Goal: Task Accomplishment & Management: Manage account settings

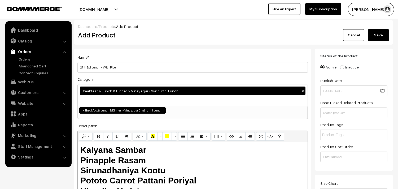
select select "100"
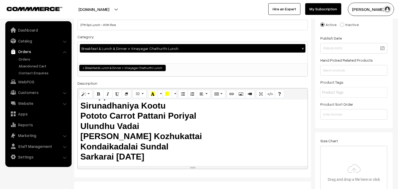
scroll to position [101, 0]
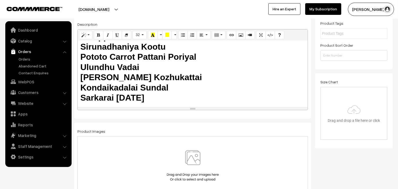
click at [190, 153] on img at bounding box center [192, 165] width 55 height 31
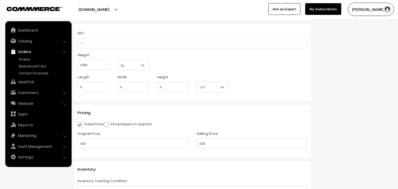
scroll to position [353, 0]
drag, startPoint x: 208, startPoint y: 140, endPoint x: 180, endPoint y: 140, distance: 27.8
click at [180, 140] on div "Original Price 0.00 Selling Price 0.00" at bounding box center [192, 141] width 238 height 22
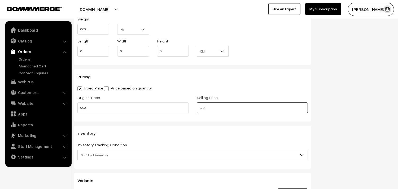
scroll to position [442, 0]
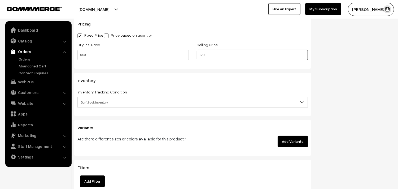
type input "270"
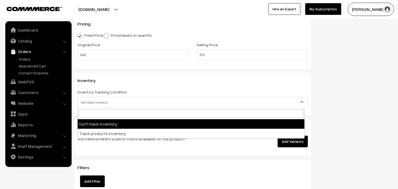
click at [99, 104] on span "Don't track inventory" at bounding box center [193, 102] width 230 height 9
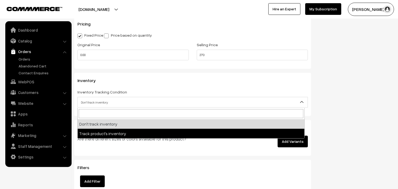
select select "2"
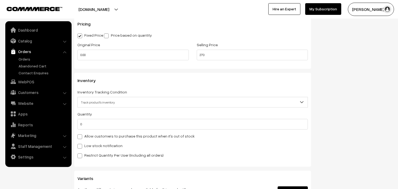
click at [96, 138] on label "Allow customers to purchase this product when it's out of stock" at bounding box center [135, 136] width 117 height 6
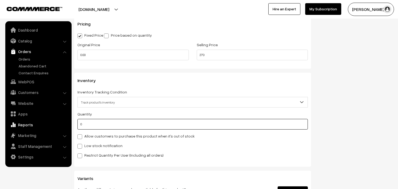
drag, startPoint x: 85, startPoint y: 126, endPoint x: 53, endPoint y: 123, distance: 31.7
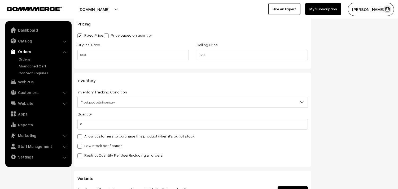
click at [87, 135] on label "Allow customers to purchase this product when it's out of stock" at bounding box center [135, 136] width 117 height 6
click at [81, 135] on input "Allow customers to purchase this product when it's out of stock" at bounding box center [78, 135] width 3 height 3
checkbox input "true"
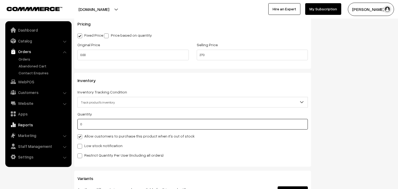
drag, startPoint x: 93, startPoint y: 128, endPoint x: 48, endPoint y: 125, distance: 44.9
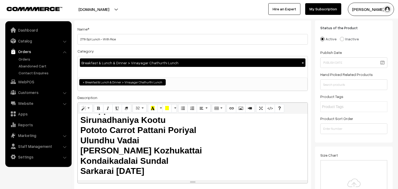
scroll to position [59, 0]
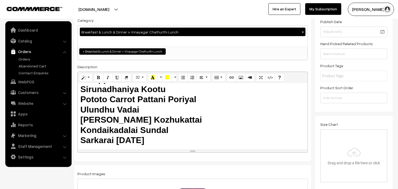
type input "100"
click at [170, 119] on h2 "Kalyana Sambar Pinapple Rasam Sirunadhaniya Kootu Pototo Carrot Pattani Poriyal…" at bounding box center [192, 104] width 225 height 81
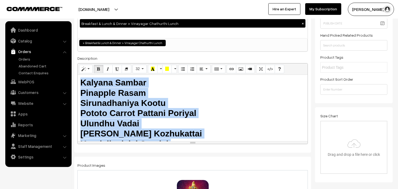
scroll to position [88, 0]
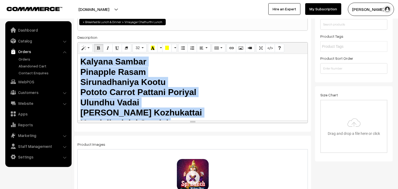
click at [171, 112] on h2 "Kalyana Sambar Pinapple Rasam Sirunadhaniya Kootu Pototo Carrot Pattani Poriyal…" at bounding box center [192, 96] width 225 height 81
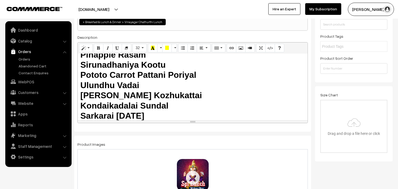
scroll to position [22, 0]
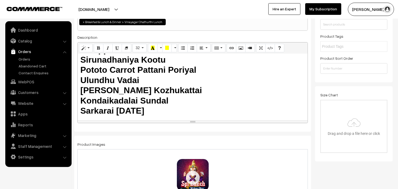
click at [172, 109] on h2 "Kalyana Sambar Pinapple Rasam Sirunadhaniya Kootu Pototo Carrot Pattani Poriyal…" at bounding box center [192, 74] width 225 height 81
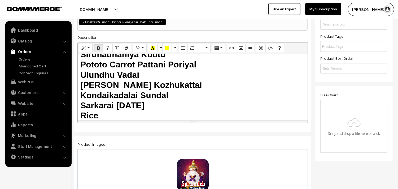
scroll to position [38, 0]
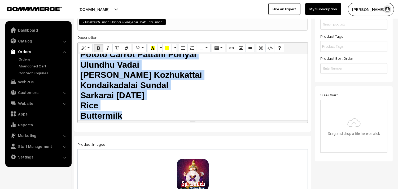
copy h2 "Kalyana Sambar Pinapple Rasam Sirunadhaniya Kootu Pototo Carrot Pattani Poriyal…"
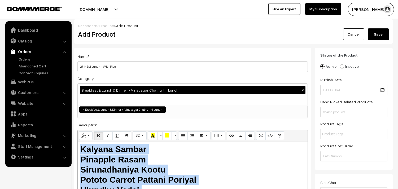
scroll to position [0, 0]
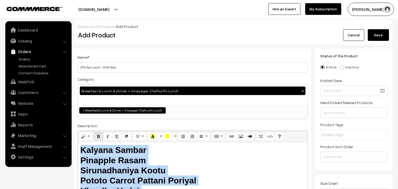
click at [374, 36] on button "Save" at bounding box center [378, 35] width 21 height 12
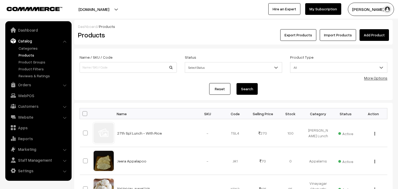
click at [371, 35] on link "Add Product" at bounding box center [373, 35] width 29 height 12
click at [374, 33] on link "Add Product" at bounding box center [373, 35] width 29 height 12
click at [25, 55] on link "Products" at bounding box center [43, 55] width 52 height 6
click at [378, 37] on link "Add Product" at bounding box center [373, 35] width 29 height 12
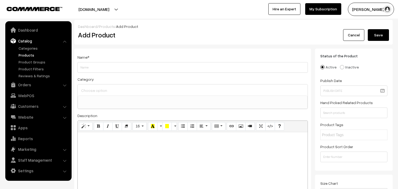
select select
click at [127, 64] on input "Weight" at bounding box center [192, 67] width 230 height 11
type input "2"
type input "27th Spl Lunch - Without Rice"
click at [113, 86] on div at bounding box center [193, 89] width 230 height 11
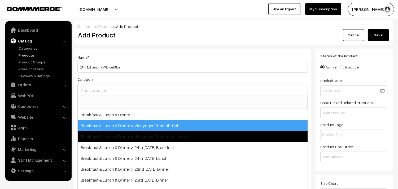
click at [141, 134] on span "Breakfast & Lunch & Dinner > Vinayagar Chathurthi Lunch" at bounding box center [193, 136] width 230 height 11
select select "100"
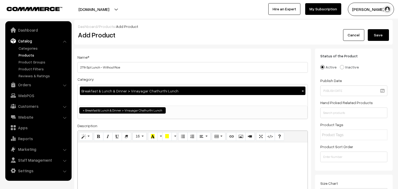
click at [119, 159] on div at bounding box center [193, 175] width 230 height 66
paste div
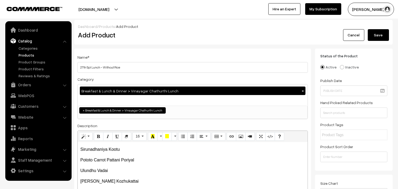
scroll to position [45, 0]
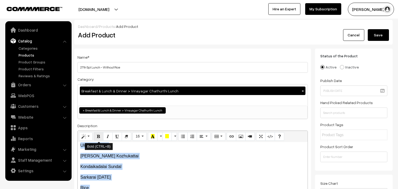
click at [99, 135] on icon "Bold (CTRL+B)" at bounding box center [99, 136] width 4 height 4
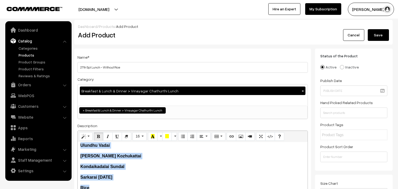
scroll to position [13, 0]
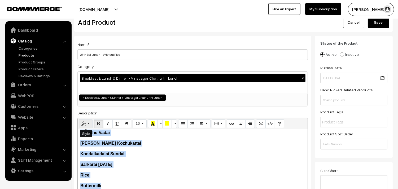
click at [84, 123] on icon "Style" at bounding box center [84, 123] width 4 height 4
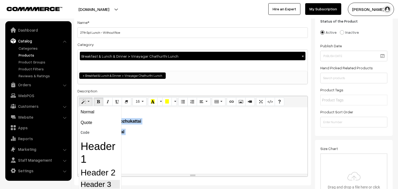
scroll to position [72, 0]
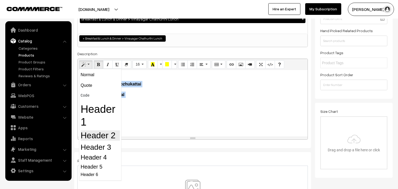
click at [103, 135] on h2 "Header 2" at bounding box center [100, 135] width 39 height 10
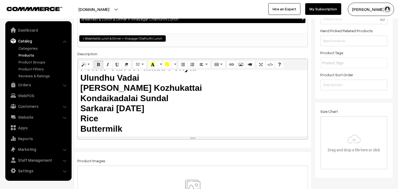
scroll to position [43, 0]
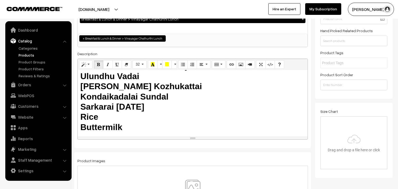
click at [131, 129] on h2 "Kalyana Sambar  Pinapple Rasam  Sirunadhaniya Kootu  Pototo Carrot Pattani P…" at bounding box center [192, 81] width 225 height 102
drag, startPoint x: 134, startPoint y: 128, endPoint x: 79, endPoint y: 118, distance: 56.0
click at [79, 118] on div "Kalyana Sambar  Pinapple Rasam  Sirunadhaniya Kootu  Pototo Carrot Pattani P…" at bounding box center [193, 103] width 230 height 66
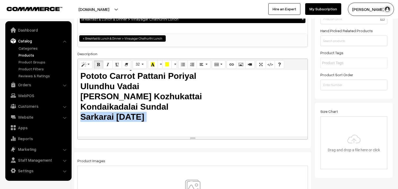
drag, startPoint x: 167, startPoint y: 120, endPoint x: 187, endPoint y: 133, distance: 23.7
click at [187, 133] on div "Kalyana Sambar  Pinapple Rasam  Sirunadhaniya Kootu  Pototo Carrot Pattani P…" at bounding box center [193, 103] width 230 height 66
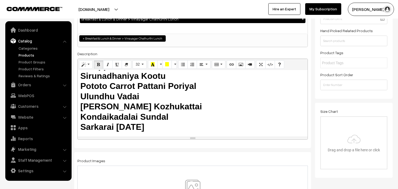
scroll to position [22, 0]
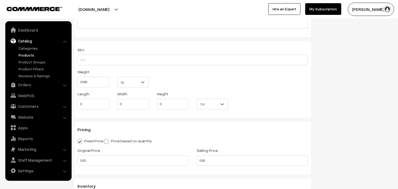
scroll to position [265, 0]
drag, startPoint x: 182, startPoint y: 161, endPoint x: 170, endPoint y: 161, distance: 11.9
click at [170, 161] on div "Original Price 0.00 Selling Price 0.00" at bounding box center [192, 157] width 238 height 22
type input "1"
type input "2"
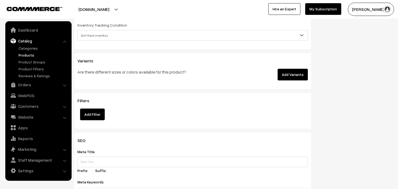
scroll to position [383, 0]
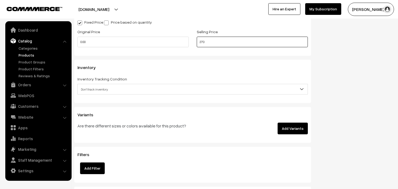
type input "270"
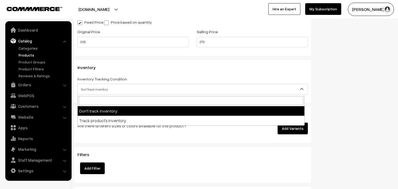
click at [98, 85] on span "Don't track inventory" at bounding box center [193, 89] width 230 height 9
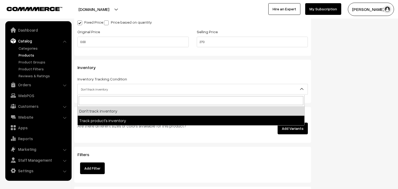
select select "2"
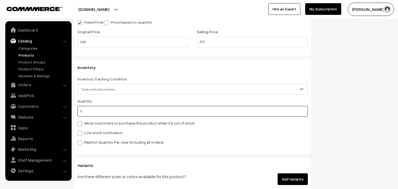
type input "100"
click at [118, 122] on label "Allow customers to purchase this product when it's out of stock" at bounding box center [135, 123] width 117 height 6
click at [81, 122] on input "Allow customers to purchase this product when it's out of stock" at bounding box center [78, 122] width 3 height 3
checkbox input "true"
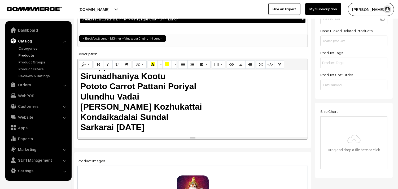
scroll to position [0, 0]
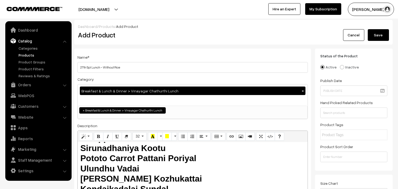
click at [371, 36] on button "Save" at bounding box center [378, 35] width 21 height 12
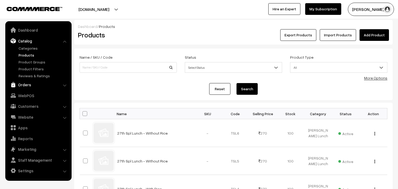
click at [24, 85] on link "Orders" at bounding box center [38, 85] width 63 height 10
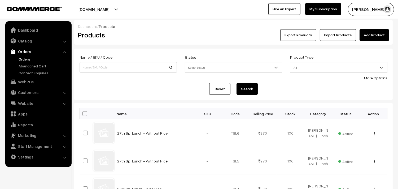
click at [24, 57] on link "Orders" at bounding box center [43, 59] width 52 height 6
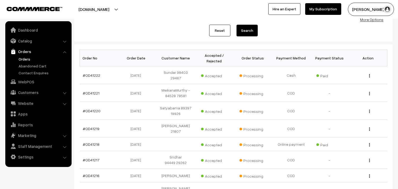
scroll to position [59, 0]
click at [27, 42] on link "Catalog" at bounding box center [38, 41] width 63 height 10
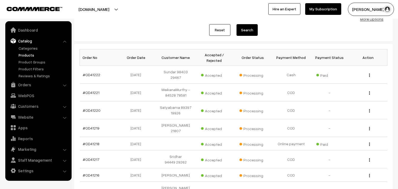
click at [24, 55] on link "Products" at bounding box center [43, 55] width 52 height 6
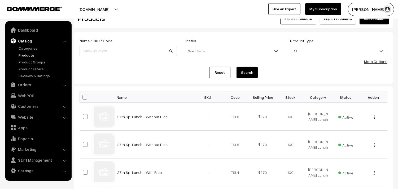
scroll to position [29, 0]
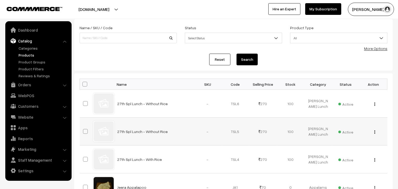
click at [374, 131] on button "button" at bounding box center [374, 132] width 1 height 4
click at [375, 131] on img "button" at bounding box center [374, 131] width 1 height 3
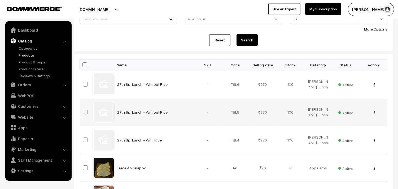
scroll to position [59, 0]
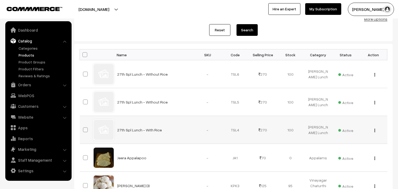
click at [375, 131] on button "button" at bounding box center [374, 130] width 1 height 4
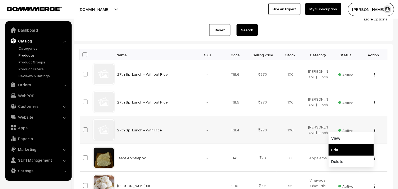
click at [336, 152] on link "Edit" at bounding box center [350, 150] width 45 height 12
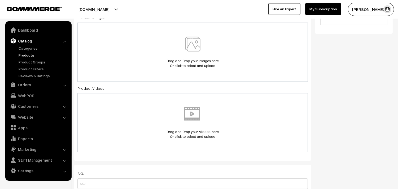
scroll to position [177, 0]
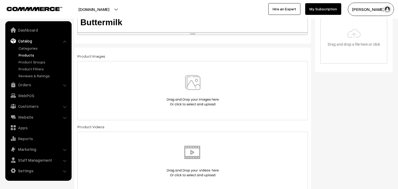
click at [198, 90] on img at bounding box center [192, 90] width 55 height 31
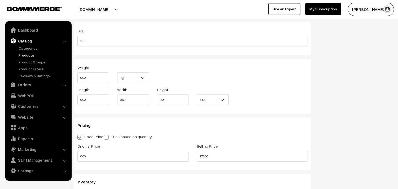
scroll to position [383, 0]
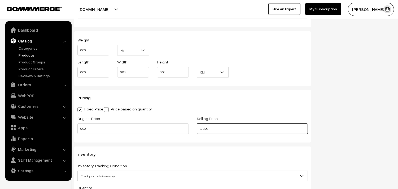
drag, startPoint x: 211, startPoint y: 126, endPoint x: 175, endPoint y: 123, distance: 35.6
click at [175, 123] on div "Original Price 0.00 Selling Price 270.00" at bounding box center [192, 126] width 238 height 22
type input "320.00"
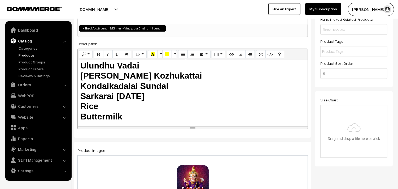
scroll to position [0, 0]
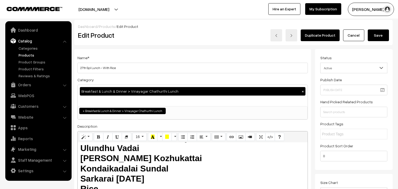
click at [375, 40] on button "Save" at bounding box center [378, 35] width 21 height 12
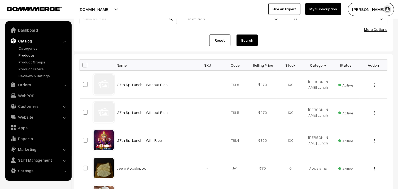
scroll to position [59, 0]
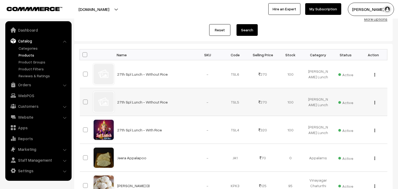
click at [374, 102] on button "button" at bounding box center [374, 102] width 1 height 4
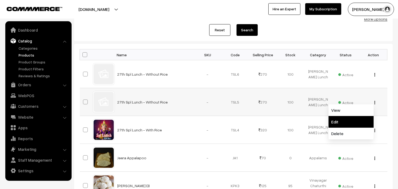
click at [349, 121] on link "Edit" at bounding box center [350, 122] width 45 height 12
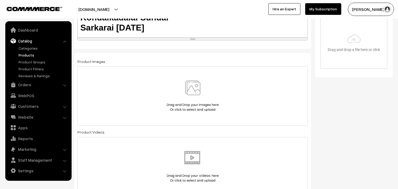
scroll to position [206, 0]
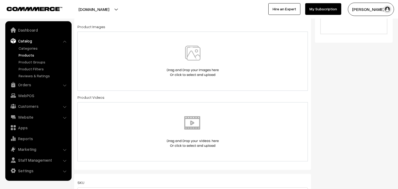
click at [195, 59] on img at bounding box center [192, 61] width 55 height 31
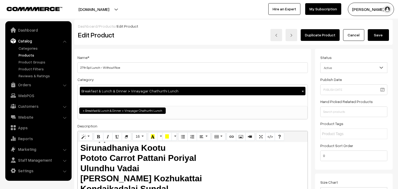
scroll to position [0, 0]
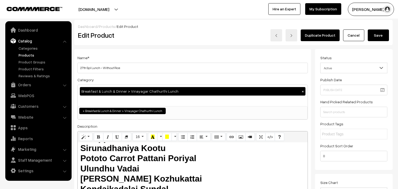
click at [383, 35] on button "Save" at bounding box center [378, 35] width 21 height 12
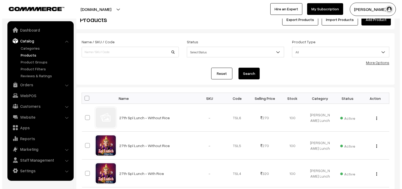
scroll to position [29, 0]
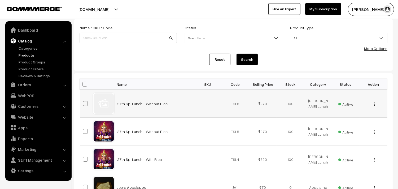
click at [374, 103] on img "button" at bounding box center [374, 103] width 1 height 3
click at [337, 130] on link "Delete" at bounding box center [350, 135] width 45 height 12
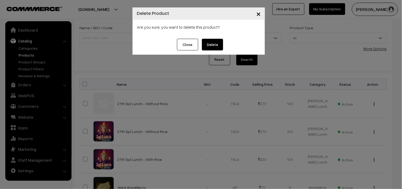
click at [215, 43] on button "Delete" at bounding box center [212, 45] width 21 height 12
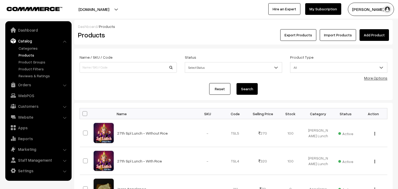
click at [368, 34] on link "Add Product" at bounding box center [373, 35] width 29 height 12
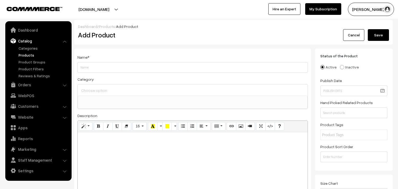
select select
click at [109, 66] on input "Weight" at bounding box center [192, 67] width 230 height 11
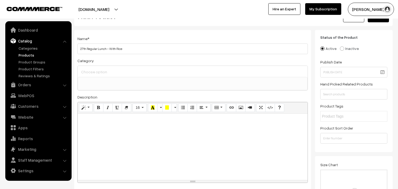
scroll to position [29, 0]
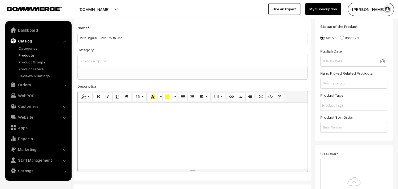
type input "27th Regular Lunch - With Rice"
click at [105, 117] on div at bounding box center [193, 136] width 230 height 66
paste div
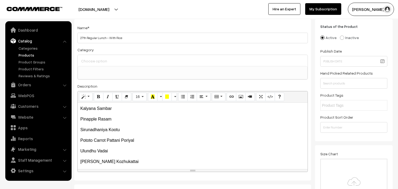
click at [96, 63] on input at bounding box center [193, 61] width 226 height 8
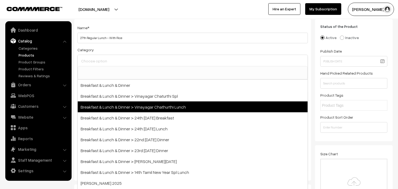
click at [129, 110] on span "Breakfast & Lunch & Dinner > Vinayagar Chathurthi Lunch" at bounding box center [193, 106] width 230 height 11
select select "100"
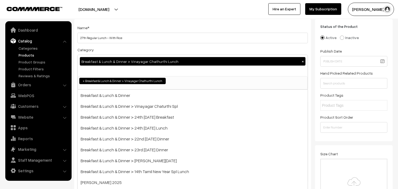
click at [165, 20] on div "Name * 27th Regular Lunch - With Rice Category Breakfast & Lunch & Dinner > Vin…" at bounding box center [192, 104] width 237 height 171
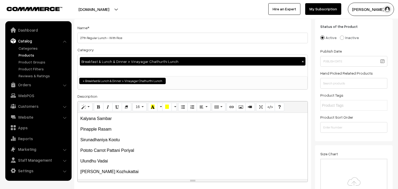
click at [149, 130] on p "Pinapple Rasam" at bounding box center [192, 129] width 225 height 6
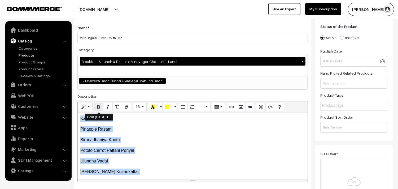
click at [99, 108] on icon "Bold (CTRL+B)" at bounding box center [99, 106] width 4 height 4
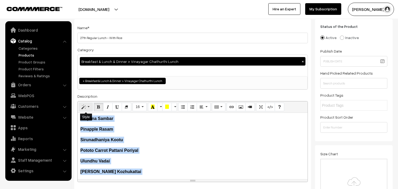
click at [87, 108] on button "Style" at bounding box center [86, 107] width 14 height 8
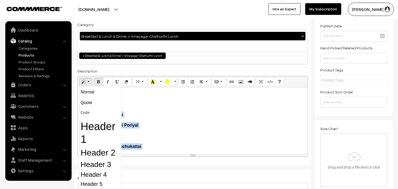
scroll to position [88, 0]
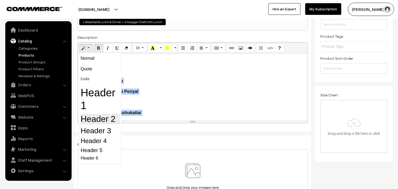
click at [104, 120] on h2 "Header 2" at bounding box center [100, 119] width 39 height 10
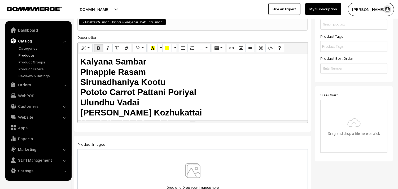
click at [143, 79] on b "Sirunadhaniya Kootu" at bounding box center [122, 82] width 85 height 10
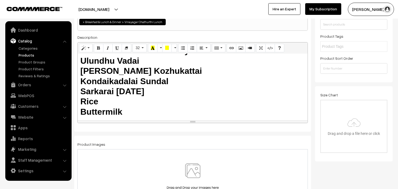
scroll to position [43, 0]
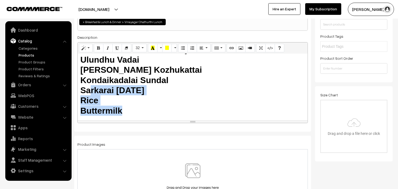
drag, startPoint x: 109, startPoint y: 101, endPoint x: 90, endPoint y: 89, distance: 22.7
click at [90, 89] on h2 "Kalyana Sambar  Pinapple Rasam  Sirunadhaniya Kootu  Pototo Carrot Pattani P…" at bounding box center [192, 65] width 225 height 102
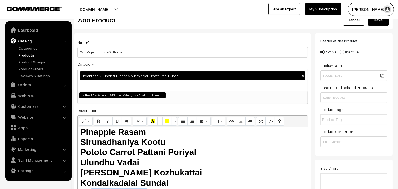
scroll to position [29, 0]
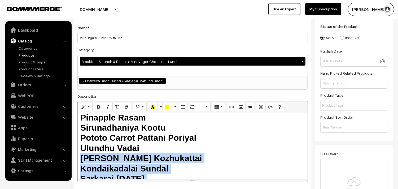
click at [80, 158] on div "Kalyana Sambar  Pinapple Rasam  Sirunadhaniya Kootu  Pototo Carrot Pattani P…" at bounding box center [193, 146] width 230 height 66
click at [82, 152] on b "Ulundhu Vadai" at bounding box center [109, 148] width 59 height 10
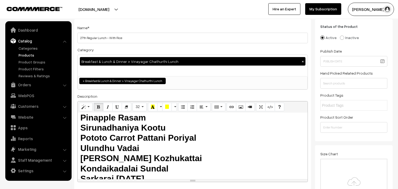
scroll to position [0, 0]
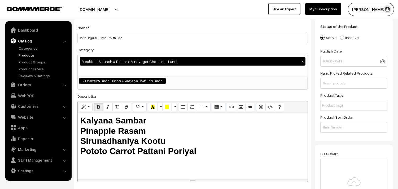
drag, startPoint x: 217, startPoint y: 153, endPoint x: 250, endPoint y: 168, distance: 36.2
click at [250, 168] on div "Kalyana Sambar  Pinapple Rasam  Sirunadhaniya Kootu  Pototo Carrot Pattani P…" at bounding box center [193, 146] width 230 height 66
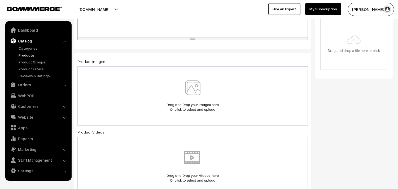
scroll to position [206, 0]
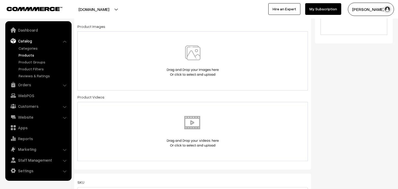
click at [195, 61] on img at bounding box center [192, 60] width 55 height 31
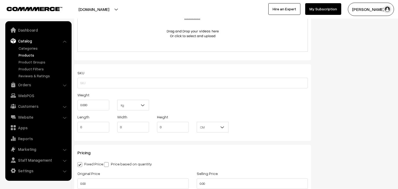
scroll to position [324, 0]
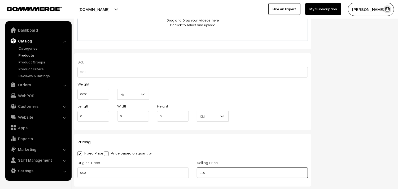
click at [171, 173] on div "Original Price 0.00 Selling Price 0.00" at bounding box center [192, 170] width 238 height 22
type input "1"
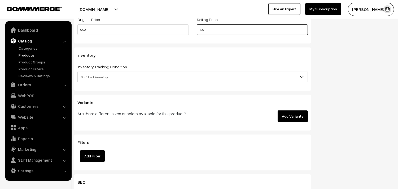
scroll to position [501, 0]
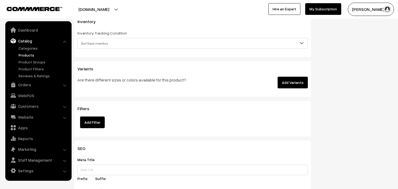
type input "190"
click at [100, 80] on p "Are there different sizes or colors available for this product?" at bounding box center [152, 80] width 151 height 6
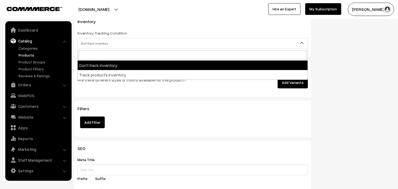
click at [98, 48] on span "Don't track inventory" at bounding box center [193, 43] width 230 height 9
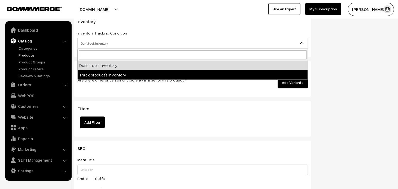
select select "2"
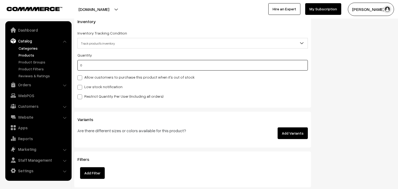
drag, startPoint x: 78, startPoint y: 65, endPoint x: 31, endPoint y: 48, distance: 49.8
type input "100"
click at [88, 73] on div "Quantity 100 Allow customers to purchase this product when it's out of stock Lo…" at bounding box center [192, 75] width 230 height 47
click at [98, 76] on label "Allow customers to purchase this product when it's out of stock" at bounding box center [135, 77] width 117 height 6
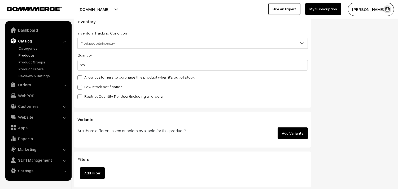
click at [81, 76] on input "Allow customers to purchase this product when it's out of stock" at bounding box center [78, 76] width 3 height 3
checkbox input "true"
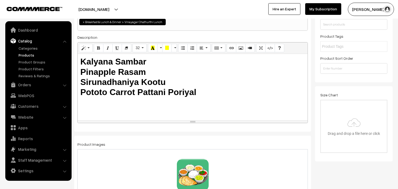
click at [144, 91] on b "Pototo Carrot Pattani Poriyal" at bounding box center [138, 92] width 116 height 10
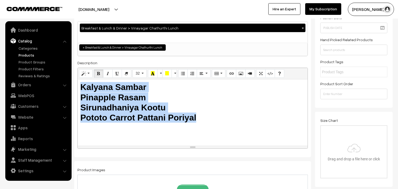
scroll to position [29, 0]
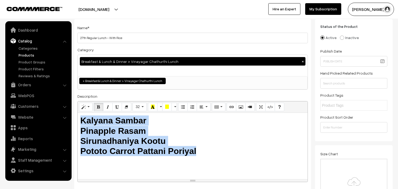
click at [210, 156] on h2 "Kalyana Sambar  Pinapple Rasam  Sirunadhaniya Kootu  Pototo Carrot Pattani P…" at bounding box center [192, 135] width 225 height 41
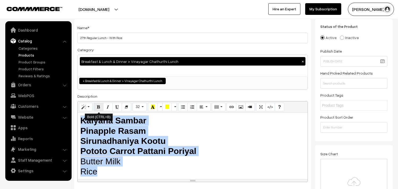
click at [100, 106] on icon "Bold (CTRL+B)" at bounding box center [99, 106] width 4 height 4
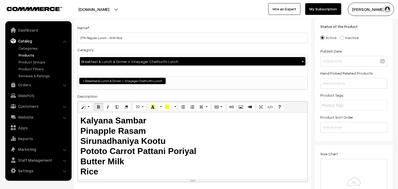
click at [109, 160] on b "Kalyana Sambar Pinapple Rasam Sirunadhaniya Kootu Pototo Carrot Pattani Pori…" at bounding box center [138, 146] width 116 height 60
click at [87, 172] on b "Kalyana Sambar Pinapple Rasam Sirunadhaniya Kootu Pototo Carrot Pattani Pori…" at bounding box center [138, 146] width 116 height 60
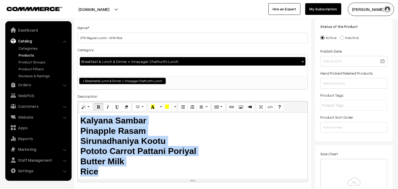
click at [125, 170] on h2 "Kalyana Sambar Pinapple Rasam Sirunadhaniya Kootu Pototo Carrot Pattani Pori…" at bounding box center [192, 145] width 225 height 61
drag, startPoint x: 203, startPoint y: 154, endPoint x: 49, endPoint y: 90, distance: 167.3
copy b "Kalyana Sambar Pinapple Rasam Sirunadhaniya Kootu Pototo Carrot Pattani Pori…"
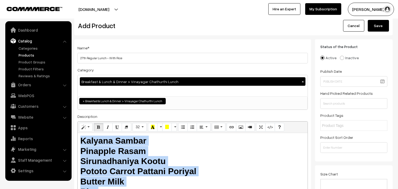
scroll to position [0, 0]
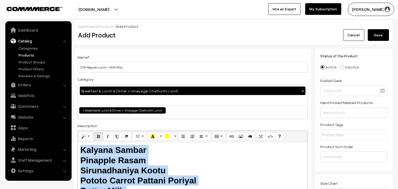
click at [381, 36] on button "Save" at bounding box center [378, 35] width 21 height 12
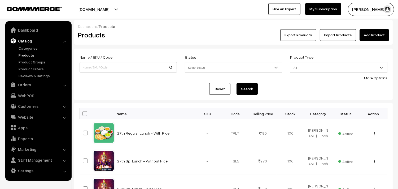
click at [378, 33] on link "Add Product" at bounding box center [373, 35] width 29 height 12
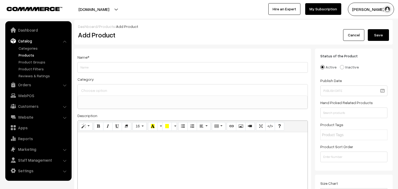
select select
click at [103, 66] on input "Weight" at bounding box center [192, 67] width 230 height 11
type input "27th Regular Lunch -Without Rice"
click at [105, 139] on p at bounding box center [192, 138] width 225 height 6
paste div
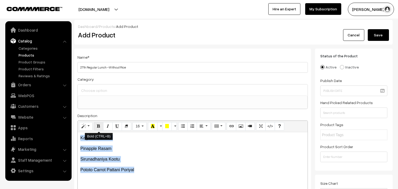
click at [99, 128] on icon "Bold (CTRL+B)" at bounding box center [99, 126] width 4 height 4
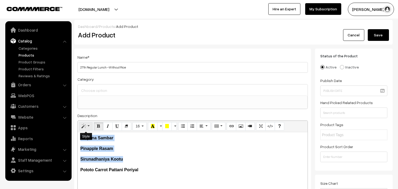
click at [87, 128] on button "Style" at bounding box center [86, 126] width 14 height 8
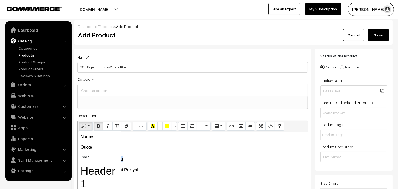
click at [168, 152] on p "Pinapple Rasam" at bounding box center [192, 148] width 225 height 6
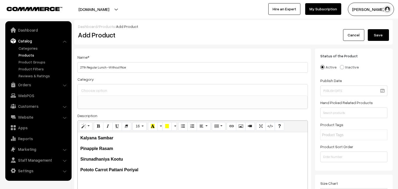
click at [113, 164] on div "Kalyana Sambar Pinapple Rasam Sirunadhaniya Kootu Pototo Carrot Pattani Pori…" at bounding box center [193, 165] width 230 height 66
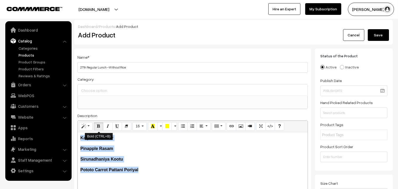
click at [100, 125] on icon "Bold (CTRL+B)" at bounding box center [99, 126] width 4 height 4
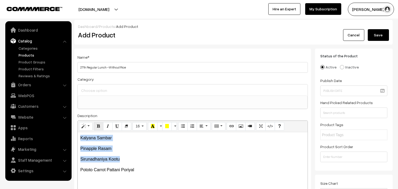
click at [99, 126] on icon "Bold (CTRL+B)" at bounding box center [99, 126] width 4 height 4
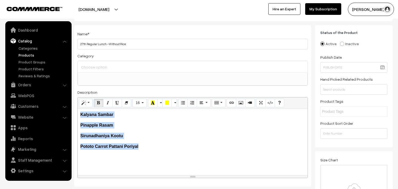
scroll to position [59, 0]
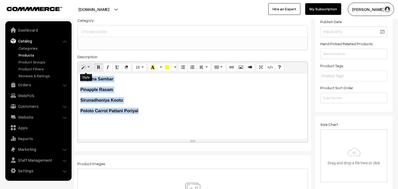
click at [81, 65] on button "Style" at bounding box center [86, 67] width 14 height 8
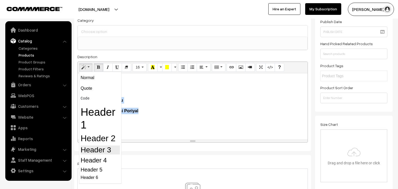
click at [101, 153] on h3 "Header 3" at bounding box center [100, 149] width 39 height 9
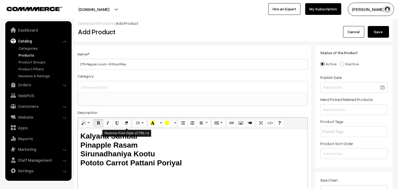
scroll to position [0, 0]
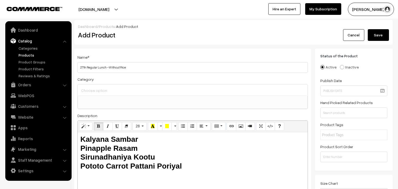
click at [113, 87] on div at bounding box center [193, 89] width 230 height 11
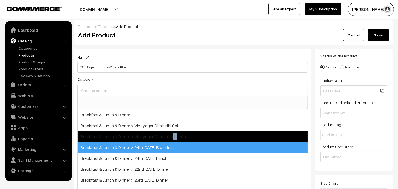
drag, startPoint x: 172, startPoint y: 136, endPoint x: 169, endPoint y: 138, distance: 4.3
click at [169, 138] on span "Breakfast & Lunch & Dinner > Vinayagar Chathurthi Lunch" at bounding box center [193, 136] width 230 height 11
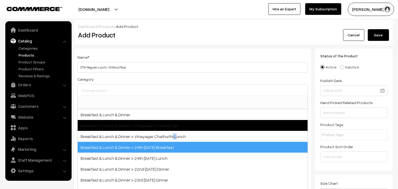
select select "100"
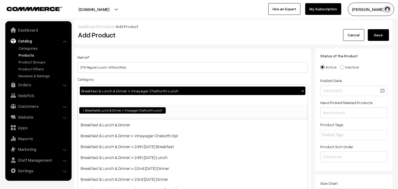
click at [203, 57] on div "Name * 27th Regular Lunch -Without Rice" at bounding box center [192, 63] width 230 height 19
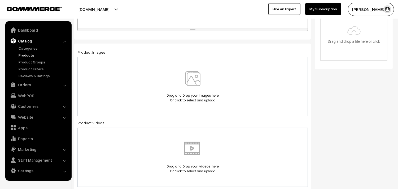
scroll to position [206, 0]
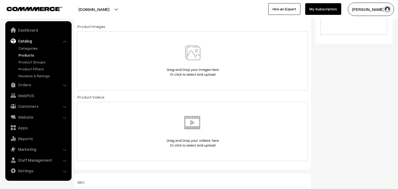
click at [194, 67] on img at bounding box center [192, 60] width 55 height 31
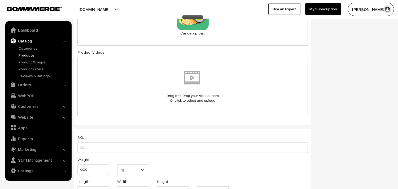
scroll to position [324, 0]
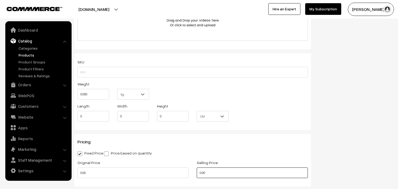
drag, startPoint x: 210, startPoint y: 171, endPoint x: 165, endPoint y: 169, distance: 45.1
click at [165, 169] on div "Original Price 0.00 Selling Price 0.00" at bounding box center [192, 170] width 238 height 22
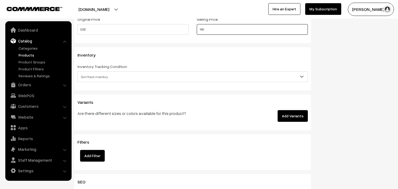
scroll to position [471, 0]
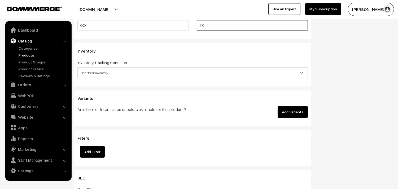
type input "140"
click at [102, 70] on span "Don't track inventory" at bounding box center [193, 72] width 230 height 9
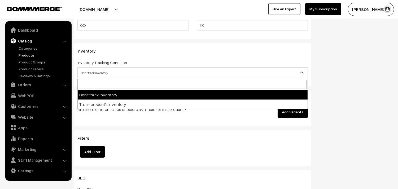
select select "2"
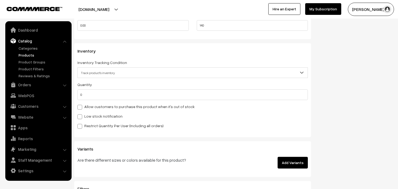
click at [92, 107] on label "Allow customers to purchase this product when it's out of stock" at bounding box center [135, 107] width 117 height 6
click at [81, 107] on input "Allow customers to purchase this product when it's out of stock" at bounding box center [78, 105] width 3 height 3
checkbox input "true"
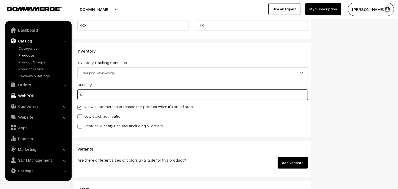
drag, startPoint x: 78, startPoint y: 94, endPoint x: 58, endPoint y: 94, distance: 20.4
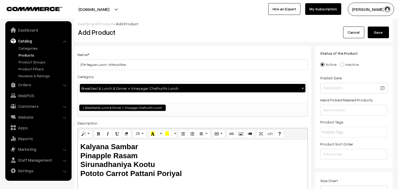
scroll to position [0, 0]
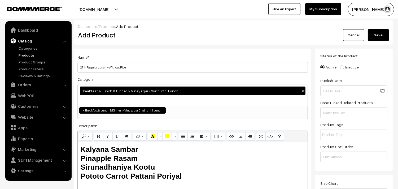
type input "100"
click at [375, 33] on button "Save" at bounding box center [378, 35] width 21 height 12
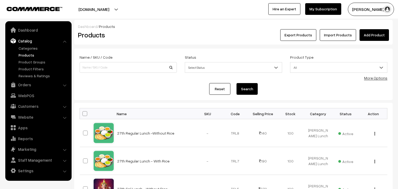
click at [381, 30] on link "Add Product" at bounding box center [373, 35] width 29 height 12
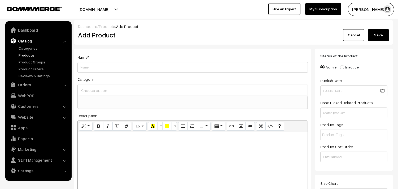
select select
type input "2"
type input "7"
type input "27th Lunch Add-on - Ulundhu Vadai (1)"
click at [109, 85] on div at bounding box center [193, 89] width 230 height 11
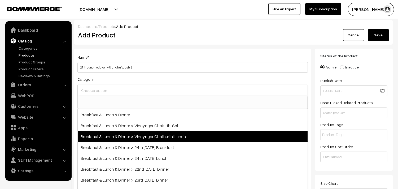
click at [183, 137] on span "Breakfast & Lunch & Dinner > Vinayagar Chathurthi Lunch" at bounding box center [193, 136] width 230 height 11
select select "100"
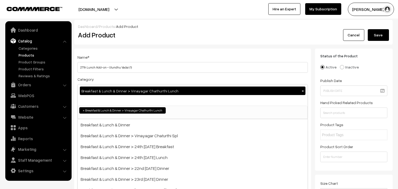
click at [210, 41] on div "Add Product" at bounding box center [193, 35] width 239 height 12
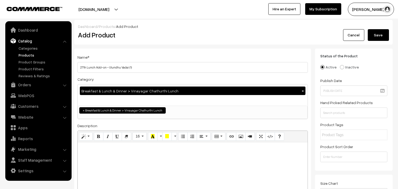
click at [126, 159] on div at bounding box center [193, 175] width 230 height 66
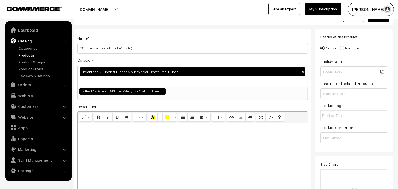
scroll to position [29, 0]
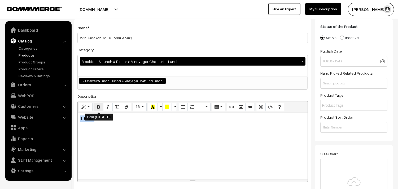
click at [97, 104] on button "Bold (CTRL+B)" at bounding box center [99, 107] width 10 height 8
click at [87, 107] on button "Style" at bounding box center [86, 107] width 14 height 8
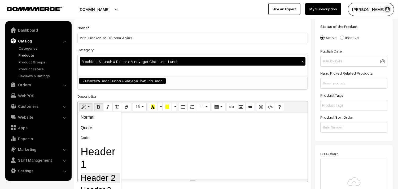
drag, startPoint x: 89, startPoint y: 177, endPoint x: 107, endPoint y: 157, distance: 26.6
click at [89, 178] on h2 "Header 2" at bounding box center [100, 178] width 39 height 10
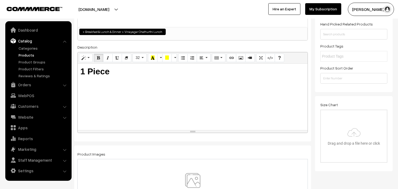
scroll to position [88, 0]
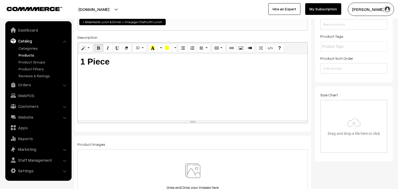
click at [195, 164] on img at bounding box center [192, 178] width 55 height 31
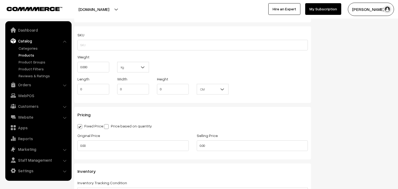
scroll to position [353, 0]
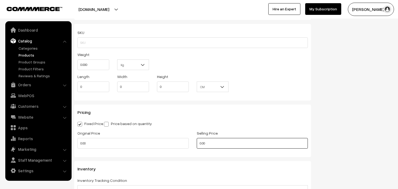
drag, startPoint x: 209, startPoint y: 144, endPoint x: 155, endPoint y: 142, distance: 53.6
click at [155, 142] on div "Original Price 0.00 Selling Price 0.00" at bounding box center [192, 141] width 238 height 22
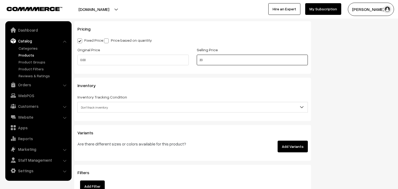
scroll to position [442, 0]
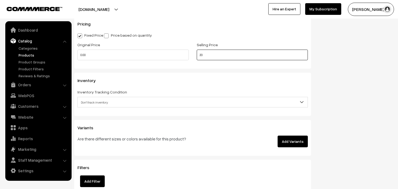
type input "20"
click at [112, 105] on span "Don't track inventory" at bounding box center [193, 102] width 230 height 9
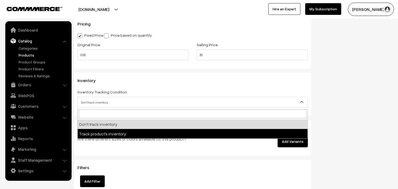
select select "2"
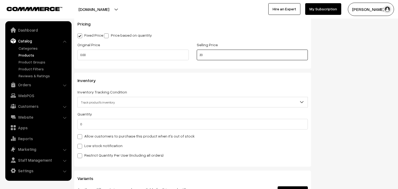
drag, startPoint x: 194, startPoint y: 54, endPoint x: 179, endPoint y: 51, distance: 15.6
click at [179, 51] on div "Original Price 0.00 Selling Price 20" at bounding box center [192, 52] width 238 height 22
drag, startPoint x: 208, startPoint y: 56, endPoint x: 191, endPoint y: 55, distance: 16.2
click at [191, 55] on div "Original Price 0.00 Selling Price 22" at bounding box center [192, 52] width 238 height 22
type input "20"
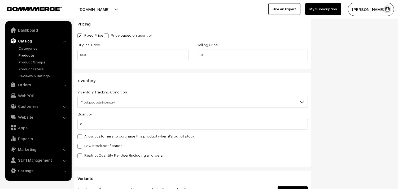
click at [127, 136] on label "Allow customers to purchase this product when it's out of stock" at bounding box center [135, 136] width 117 height 6
click at [81, 136] on input "Allow customers to purchase this product when it's out of stock" at bounding box center [78, 135] width 3 height 3
checkbox input "true"
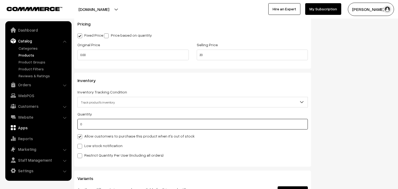
click at [21, 125] on body "Thank you for showing interest. Our team will call you shortly. Close annamfood…" at bounding box center [199, 21] width 398 height 927
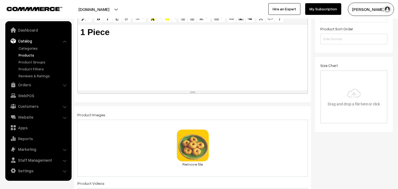
scroll to position [0, 0]
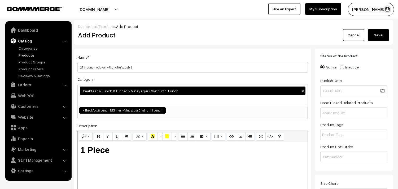
type input "100"
click at [376, 31] on button "Save" at bounding box center [378, 35] width 21 height 12
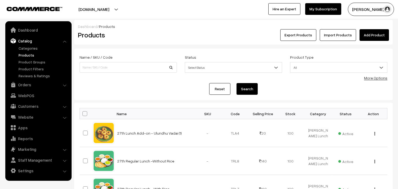
click at [369, 37] on link "Add Product" at bounding box center [373, 35] width 29 height 12
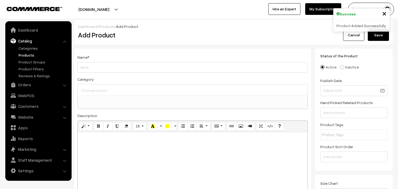
select select
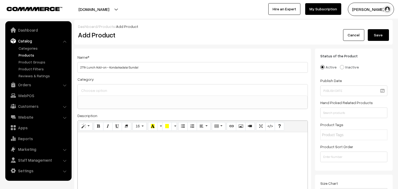
type input "27th Lunch Add-on - Kondaikadalai Sundal"
click at [111, 90] on input at bounding box center [193, 90] width 226 height 8
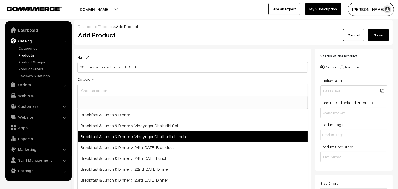
click at [161, 135] on span "Breakfast & Lunch & Dinner > Vinayagar Chathurthi Lunch" at bounding box center [193, 136] width 230 height 11
select select "100"
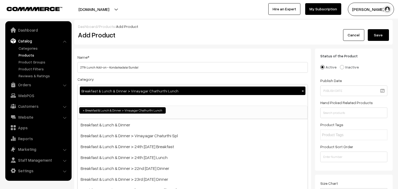
click at [194, 25] on div "Dashboard / Products / Add Product" at bounding box center [233, 27] width 311 height 6
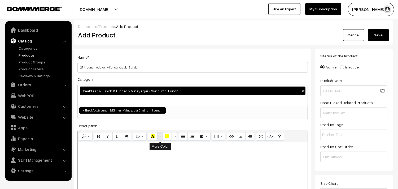
click at [161, 137] on button "More Color" at bounding box center [159, 136] width 5 height 8
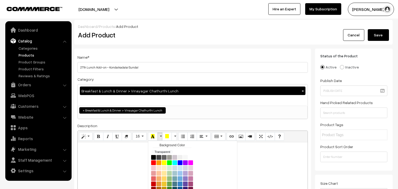
click at [92, 152] on div at bounding box center [193, 175] width 230 height 66
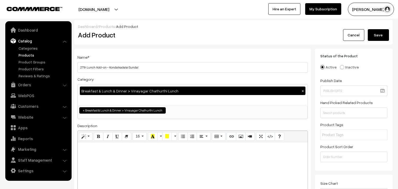
click at [92, 152] on div at bounding box center [193, 175] width 230 height 66
click at [97, 138] on icon "Bold (CTRL+B)" at bounding box center [99, 136] width 4 height 4
click at [83, 135] on icon "Style" at bounding box center [84, 136] width 4 height 4
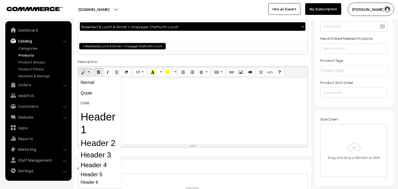
scroll to position [118, 0]
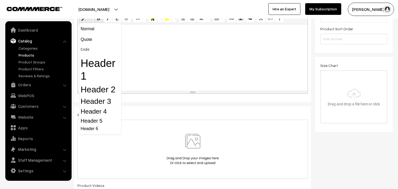
click at [105, 96] on div "Normal Quote Code Header 1 Header 2 Header 3 Header 4 Header 5 Header 6" at bounding box center [100, 79] width 42 height 112
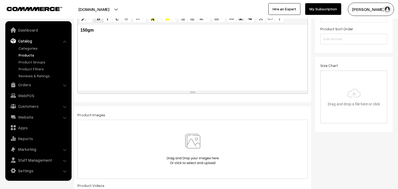
click at [78, 20] on div "Normal Quote Code Header 1 Header 2 Header 3 Header 4 Header 5 Header 6 16 8 9 …" at bounding box center [193, 18] width 230 height 11
click at [85, 22] on button "Style" at bounding box center [86, 18] width 14 height 8
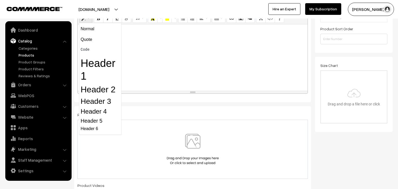
click at [99, 87] on h2 "Header 2" at bounding box center [100, 89] width 39 height 10
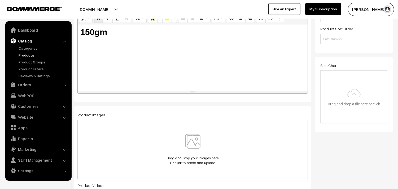
click at [209, 151] on img at bounding box center [192, 149] width 55 height 31
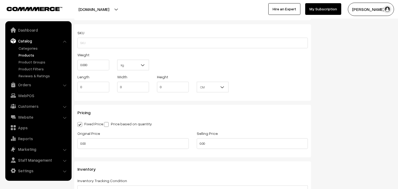
scroll to position [383, 0]
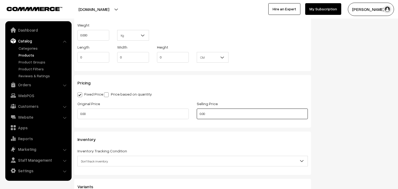
drag, startPoint x: 187, startPoint y: 114, endPoint x: 97, endPoint y: 107, distance: 90.1
click at [98, 111] on div "Original Price 0.00 Selling Price 0.00" at bounding box center [192, 111] width 238 height 22
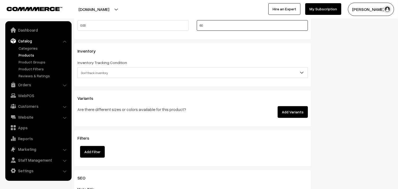
type input "60"
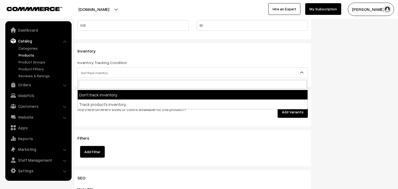
click at [99, 71] on span "Don't track inventory" at bounding box center [193, 72] width 230 height 9
select select "2"
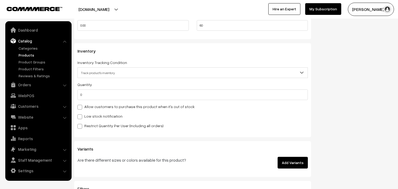
click at [89, 105] on label "Allow customers to purchase this product when it's out of stock" at bounding box center [135, 107] width 117 height 6
click at [81, 105] on input "Allow customers to purchase this product when it's out of stock" at bounding box center [78, 105] width 3 height 3
checkbox input "true"
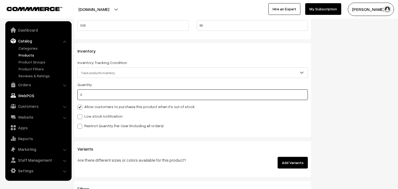
drag, startPoint x: 88, startPoint y: 94, endPoint x: 50, endPoint y: 91, distance: 37.5
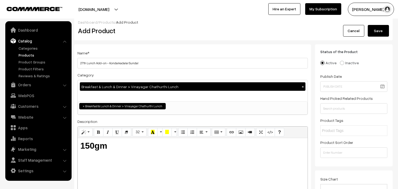
scroll to position [0, 0]
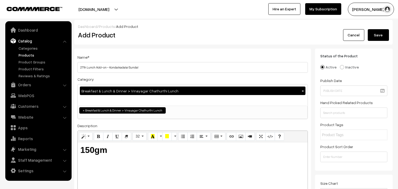
type input "100"
click at [381, 34] on button "Save" at bounding box center [378, 35] width 21 height 12
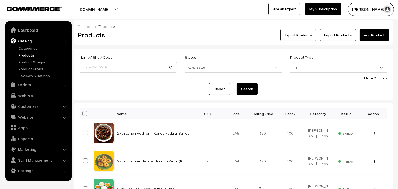
click at [370, 37] on link "Add Product" at bounding box center [373, 35] width 29 height 12
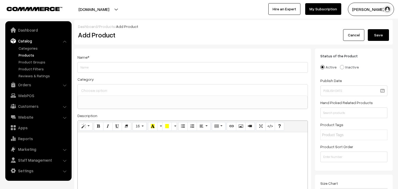
select select
type input "27th Lunch Add-on - Sarkarai [DATE]"
click at [116, 86] on div at bounding box center [193, 89] width 230 height 11
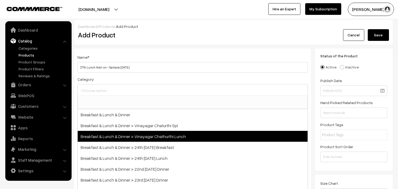
click at [169, 135] on span "Breakfast & Lunch & Dinner > Vinayagar Chathurthi Lunch" at bounding box center [193, 136] width 230 height 11
select select "100"
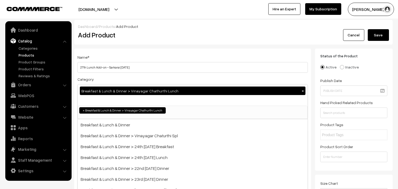
click at [201, 39] on h2 "Add Product" at bounding box center [193, 35] width 231 height 8
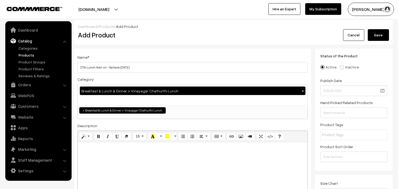
click at [104, 161] on div at bounding box center [193, 175] width 230 height 66
click at [101, 136] on button "Bold (CTRL+B)" at bounding box center [99, 136] width 10 height 8
click at [82, 137] on icon "Style" at bounding box center [84, 136] width 4 height 4
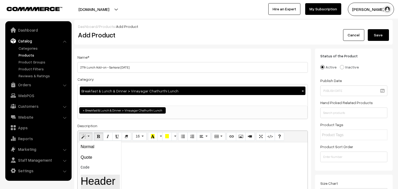
click at [98, 179] on h1 "Header 1" at bounding box center [100, 186] width 39 height 25
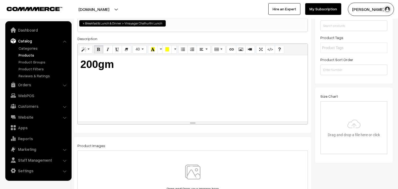
scroll to position [118, 0]
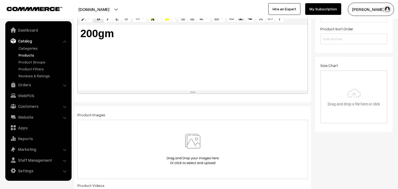
click at [198, 147] on img at bounding box center [192, 149] width 55 height 31
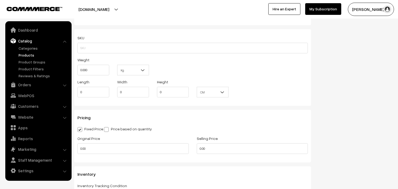
scroll to position [353, 0]
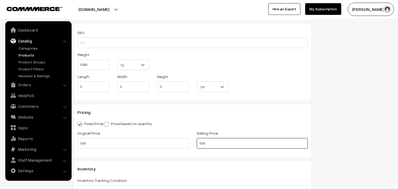
drag, startPoint x: 206, startPoint y: 145, endPoint x: 156, endPoint y: 138, distance: 51.1
click at [156, 138] on div "Original Price 0.00 Selling Price 0.00" at bounding box center [192, 141] width 238 height 22
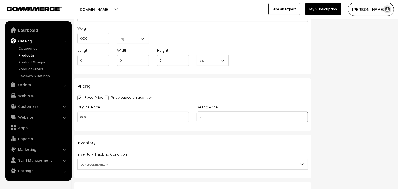
scroll to position [471, 0]
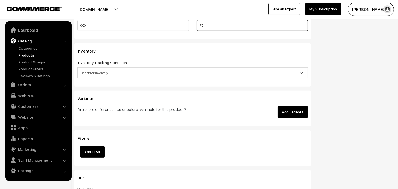
type input "70"
click at [102, 71] on span "Don't track inventory" at bounding box center [193, 72] width 230 height 9
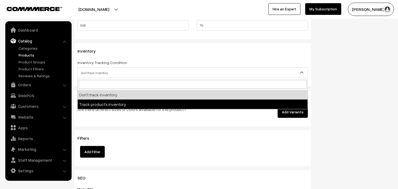
select select "2"
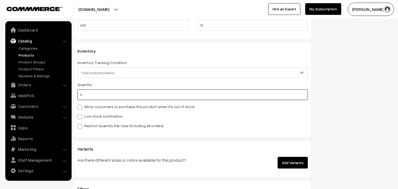
click at [99, 99] on input "0" at bounding box center [192, 94] width 230 height 11
drag, startPoint x: 81, startPoint y: 96, endPoint x: 55, endPoint y: 94, distance: 26.9
type input "100"
click at [89, 107] on label "Allow customers to purchase this product when it's out of stock" at bounding box center [135, 107] width 117 height 6
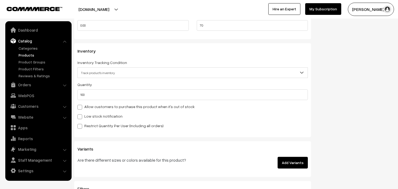
click at [81, 107] on input "Allow customers to purchase this product when it's out of stock" at bounding box center [78, 105] width 3 height 3
checkbox input "true"
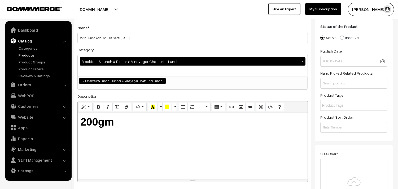
scroll to position [0, 0]
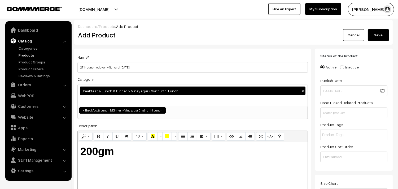
click at [381, 35] on button "Save" at bounding box center [378, 35] width 21 height 12
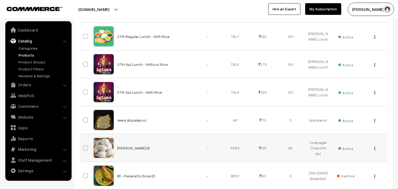
scroll to position [235, 0]
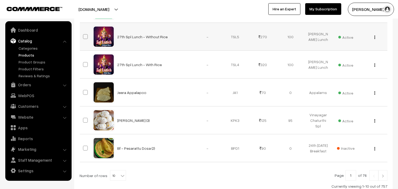
click at [374, 38] on button "button" at bounding box center [374, 37] width 1 height 4
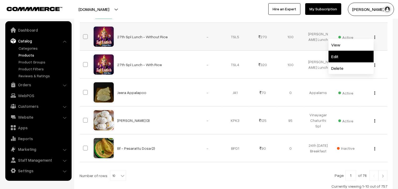
click at [339, 56] on link "Edit" at bounding box center [350, 57] width 45 height 12
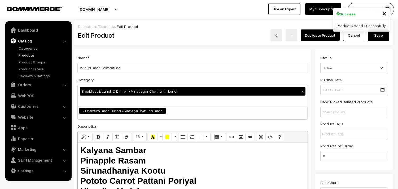
scroll to position [59, 0]
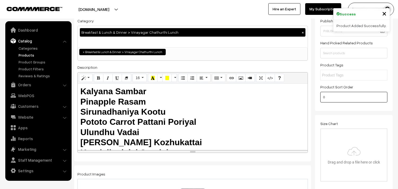
type input "1"
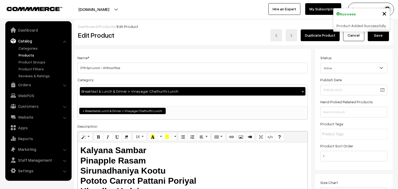
scroll to position [0, 0]
click at [377, 38] on button "Save" at bounding box center [378, 35] width 21 height 12
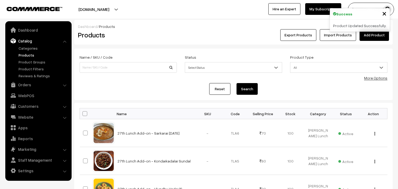
scroll to position [147, 0]
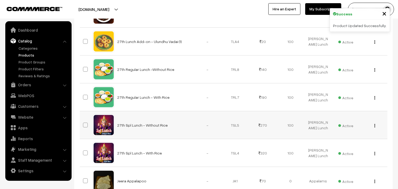
click at [374, 125] on button "button" at bounding box center [374, 125] width 1 height 4
click at [344, 142] on link "Edit" at bounding box center [350, 145] width 45 height 12
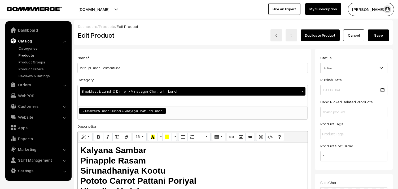
scroll to position [88, 0]
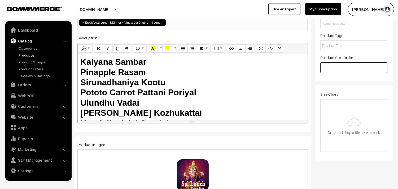
type input "2"
click at [360, 86] on div "Size Chart Drag and drop a file here or click Ooops, something wrong appended. …" at bounding box center [354, 122] width 78 height 75
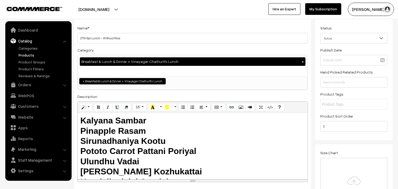
scroll to position [0, 0]
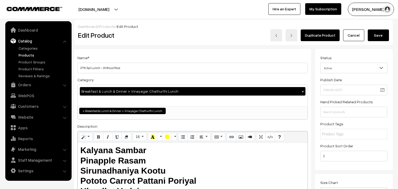
click at [374, 35] on button "Save" at bounding box center [378, 35] width 21 height 12
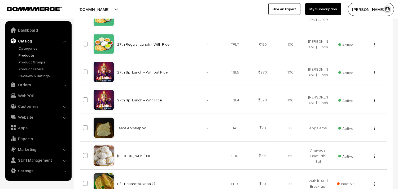
scroll to position [206, 0]
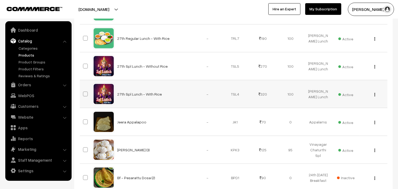
click at [375, 95] on img "button" at bounding box center [374, 94] width 1 height 3
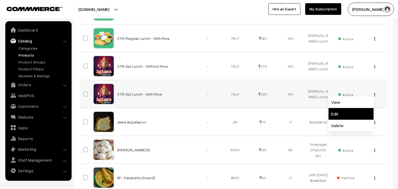
click at [356, 112] on link "Edit" at bounding box center [350, 114] width 45 height 12
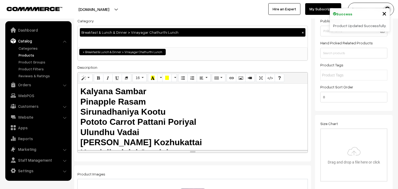
scroll to position [59, 0]
drag, startPoint x: 333, startPoint y: 99, endPoint x: 316, endPoint y: 101, distance: 17.7
type input "2"
click at [367, 117] on div "Size Chart Drag and drop a file here or click Ooops, something wrong appended. …" at bounding box center [354, 152] width 78 height 75
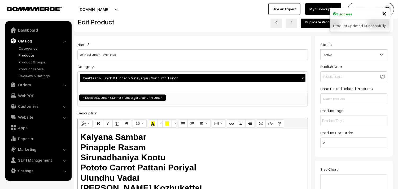
scroll to position [0, 0]
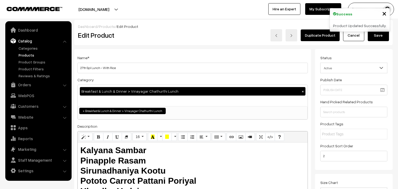
click at [382, 36] on button "Save" at bounding box center [378, 35] width 21 height 12
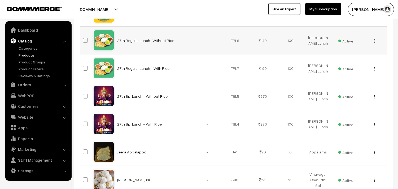
scroll to position [177, 0]
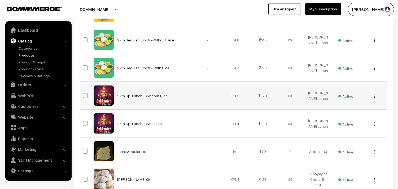
click at [374, 96] on img "button" at bounding box center [374, 95] width 1 height 3
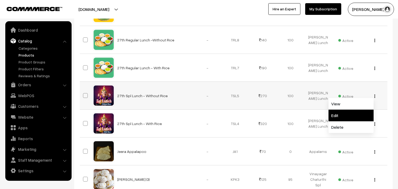
click at [349, 113] on link "Edit" at bounding box center [350, 115] width 45 height 12
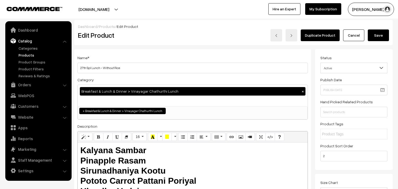
scroll to position [88, 0]
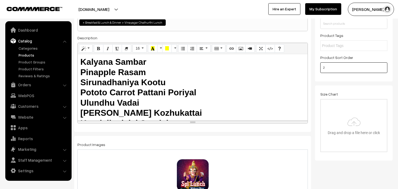
drag, startPoint x: 321, startPoint y: 68, endPoint x: 303, endPoint y: 70, distance: 18.5
type input "1"
click at [361, 87] on div "Size Chart Drag and drop a file here or click Ooops, something wrong appended. …" at bounding box center [354, 122] width 78 height 75
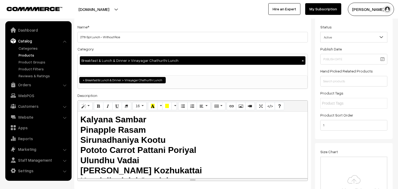
scroll to position [0, 0]
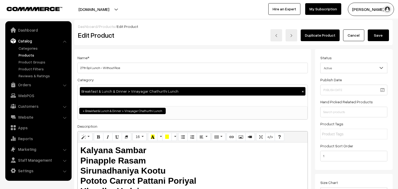
click at [380, 36] on button "Save" at bounding box center [378, 35] width 21 height 12
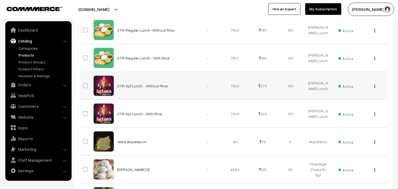
scroll to position [177, 0]
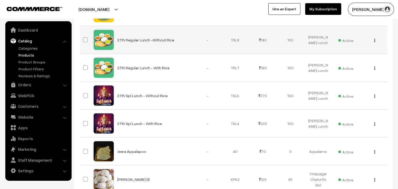
click at [375, 41] on button "button" at bounding box center [374, 40] width 1 height 4
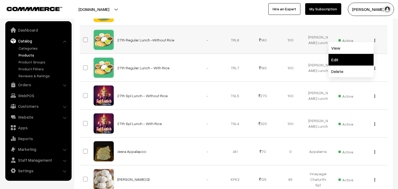
click at [339, 61] on link "Edit" at bounding box center [350, 60] width 45 height 12
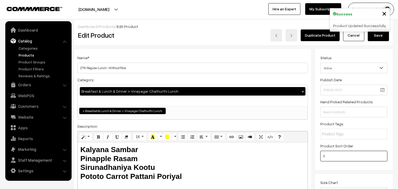
type input "3"
click at [381, 37] on button "Save" at bounding box center [378, 35] width 21 height 12
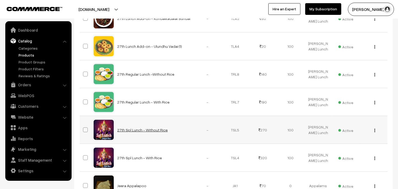
scroll to position [147, 0]
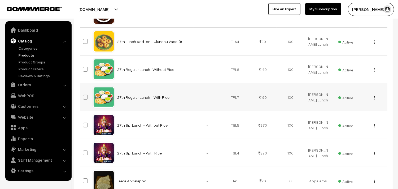
click at [374, 97] on button "button" at bounding box center [374, 97] width 1 height 4
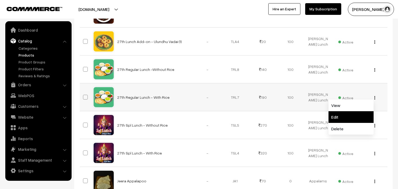
click at [347, 120] on link "Edit" at bounding box center [350, 117] width 45 height 12
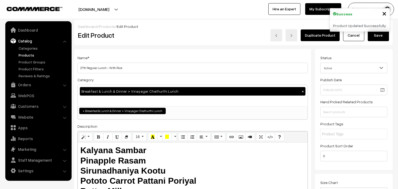
drag, startPoint x: 333, startPoint y: 133, endPoint x: 323, endPoint y: 133, distance: 9.8
click at [323, 133] on input "text" at bounding box center [345, 134] width 46 height 6
drag, startPoint x: 338, startPoint y: 154, endPoint x: 289, endPoint y: 156, distance: 48.3
type input "4"
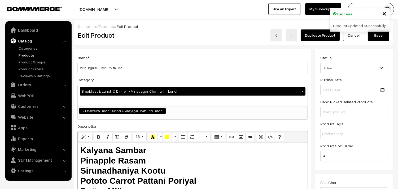
click at [382, 39] on button "Save" at bounding box center [378, 35] width 21 height 12
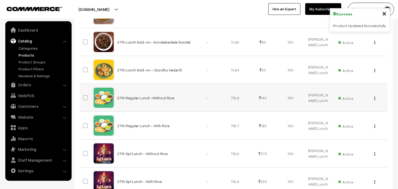
scroll to position [118, 0]
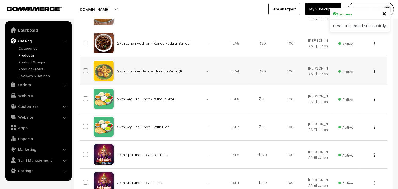
click at [375, 70] on div "View Edit Delete" at bounding box center [373, 71] width 21 height 6
click at [375, 71] on img "button" at bounding box center [374, 71] width 1 height 3
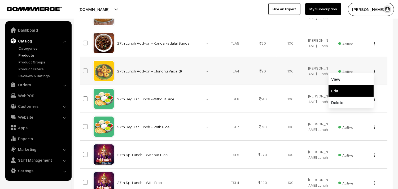
click at [337, 90] on link "Edit" at bounding box center [350, 91] width 45 height 12
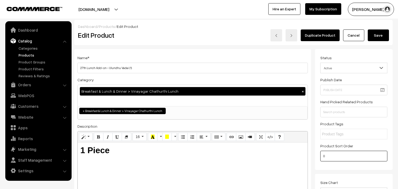
type input "5"
click at [379, 33] on button "Save" at bounding box center [378, 35] width 21 height 12
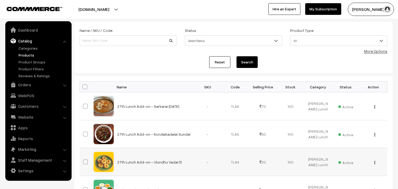
scroll to position [59, 0]
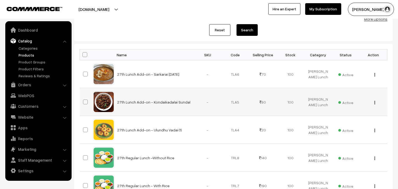
click at [374, 101] on img "button" at bounding box center [374, 102] width 1 height 3
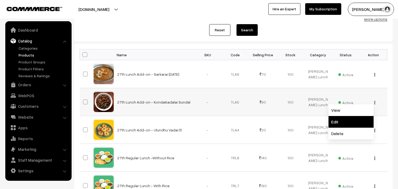
click at [352, 118] on link "Edit" at bounding box center [350, 122] width 45 height 12
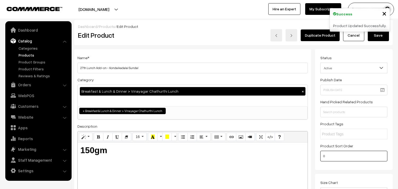
drag, startPoint x: 315, startPoint y: 158, endPoint x: 304, endPoint y: 157, distance: 10.6
type input "6"
click at [372, 39] on button "Save" at bounding box center [378, 35] width 21 height 12
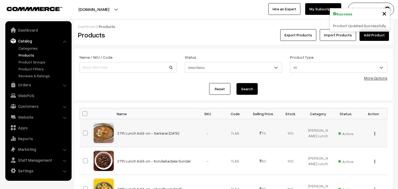
click at [374, 133] on img "button" at bounding box center [374, 133] width 1 height 3
click at [340, 156] on link "Edit" at bounding box center [350, 153] width 45 height 12
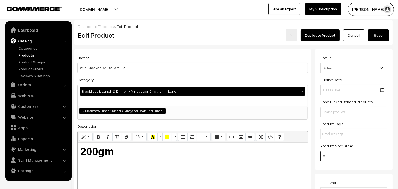
drag, startPoint x: 307, startPoint y: 158, endPoint x: 303, endPoint y: 158, distance: 4.2
type input "7"
click at [382, 35] on button "Save" at bounding box center [378, 35] width 21 height 12
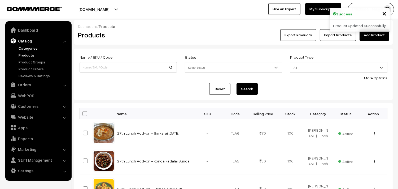
click at [35, 46] on link "Categories" at bounding box center [43, 48] width 52 height 6
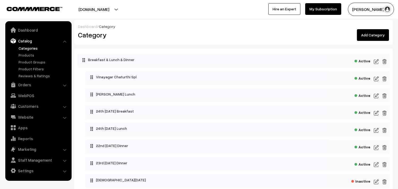
click at [375, 95] on img at bounding box center [376, 96] width 5 height 6
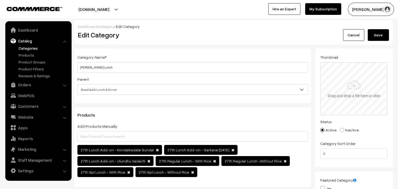
click at [348, 81] on input "file" at bounding box center [354, 89] width 66 height 52
click at [344, 81] on input "file" at bounding box center [354, 89] width 66 height 52
type input "C:\fakepath\Ganapathy.jpg"
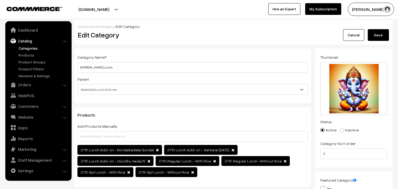
click at [378, 32] on button "Save" at bounding box center [378, 35] width 21 height 12
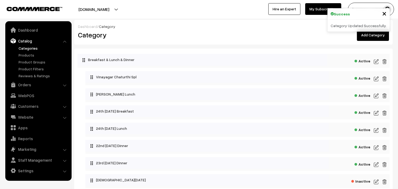
click at [29, 48] on link "Categories" at bounding box center [43, 48] width 52 height 6
click at [27, 117] on link "Website" at bounding box center [38, 117] width 63 height 10
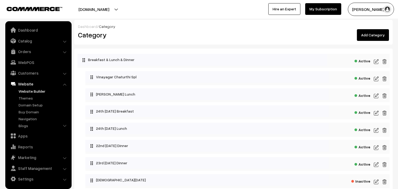
click at [27, 92] on link "Website Builder" at bounding box center [43, 91] width 52 height 6
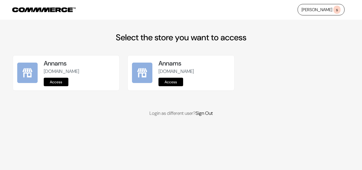
click at [51, 86] on div "Annams [DOMAIN_NAME] Access" at bounding box center [66, 72] width 106 height 35
click at [51, 81] on link "Access" at bounding box center [56, 82] width 25 height 8
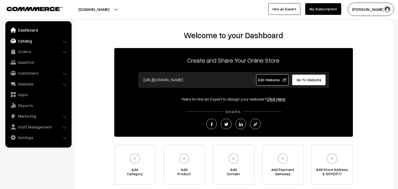
click at [28, 41] on link "Catalog" at bounding box center [38, 41] width 63 height 10
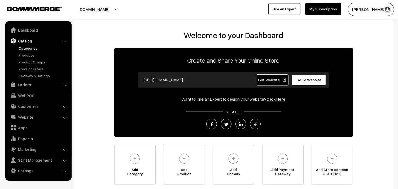
click at [28, 49] on link "Categories" at bounding box center [43, 48] width 52 height 6
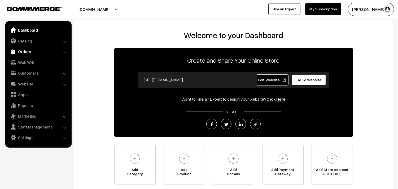
click at [28, 48] on link "Orders" at bounding box center [38, 52] width 63 height 10
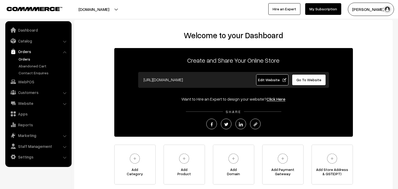
click at [27, 59] on link "Orders" at bounding box center [43, 59] width 52 height 6
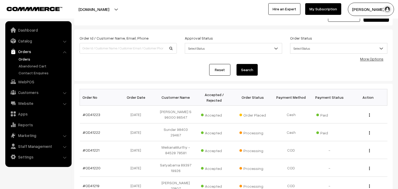
scroll to position [29, 0]
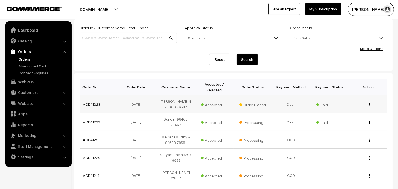
click at [96, 104] on link "#OD41223" at bounding box center [91, 104] width 17 height 5
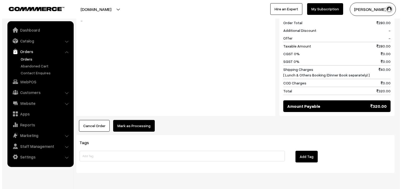
scroll to position [235, 0]
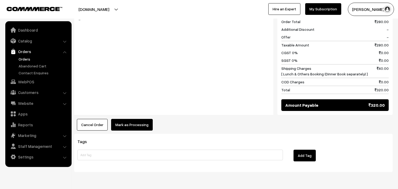
click at [132, 125] on button "Mark as Processing" at bounding box center [132, 125] width 42 height 12
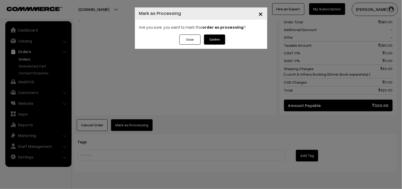
click at [217, 38] on button "Confirm" at bounding box center [214, 39] width 21 height 10
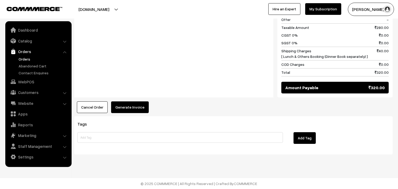
click at [139, 109] on button "Generate Invoice" at bounding box center [130, 107] width 38 height 12
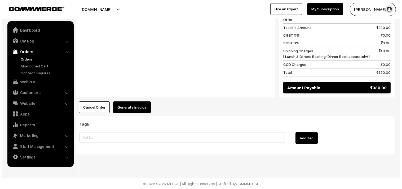
scroll to position [253, 0]
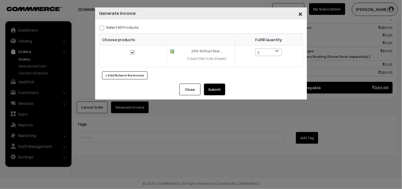
click at [128, 28] on label "Select All Products" at bounding box center [119, 27] width 40 height 6
click at [103, 28] on input "Select All Products" at bounding box center [100, 26] width 3 height 3
checkbox input "true"
click at [213, 88] on button "Submit" at bounding box center [214, 90] width 21 height 12
drag, startPoint x: 298, startPoint y: 15, endPoint x: 245, endPoint y: 84, distance: 87.5
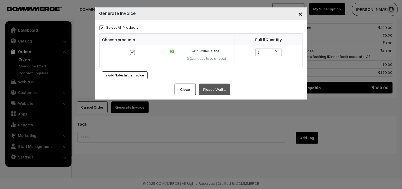
click at [276, 89] on div "× Generate Invoice Select All Products Choose products Fulfill Quantity 2" at bounding box center [201, 53] width 212 height 92
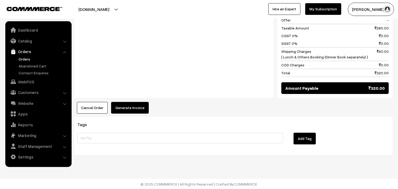
click at [144, 108] on button "Generate Invoice" at bounding box center [130, 108] width 38 height 12
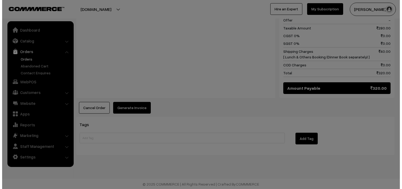
scroll to position [253, 0]
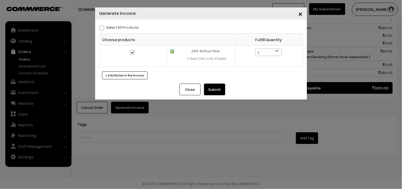
click at [224, 85] on button "Submit" at bounding box center [214, 90] width 21 height 12
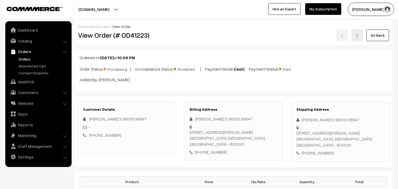
scroll to position [252, 0]
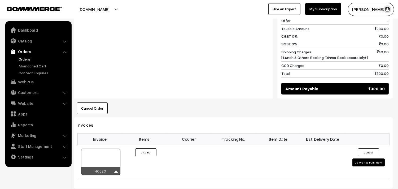
click at [25, 56] on link "Orders" at bounding box center [43, 59] width 52 height 6
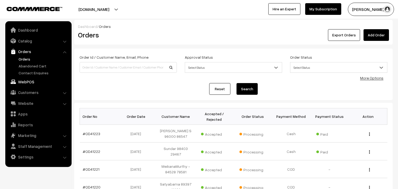
click at [28, 79] on link "WebPOS" at bounding box center [38, 82] width 63 height 10
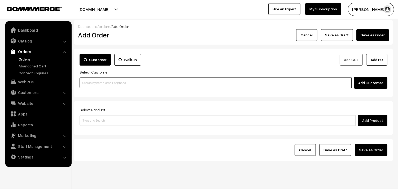
click at [104, 86] on input at bounding box center [216, 82] width 272 height 11
paste input "90941 98537"
click at [92, 80] on input "90941 98537" at bounding box center [216, 82] width 272 height 11
type input "9094198537"
click at [109, 81] on input at bounding box center [216, 82] width 272 height 11
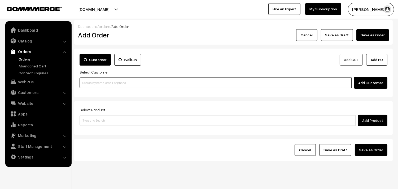
paste input "90941 98537"
click at [92, 91] on link "[PERSON_NAME] 90941 98537 [9094198537]" at bounding box center [216, 93] width 273 height 8
type input "90941 98537"
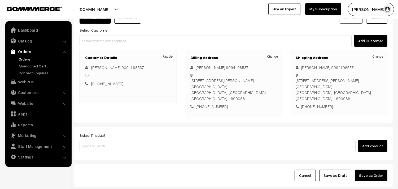
scroll to position [72, 0]
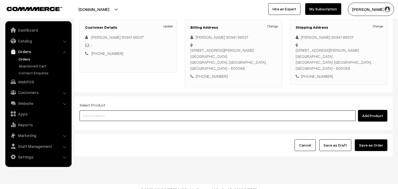
drag, startPoint x: 112, startPoint y: 110, endPoint x: 112, endPoint y: 105, distance: 5.6
click at [112, 110] on input at bounding box center [218, 115] width 276 height 11
type input "24th wi"
click at [114, 112] on input at bounding box center [218, 115] width 276 height 11
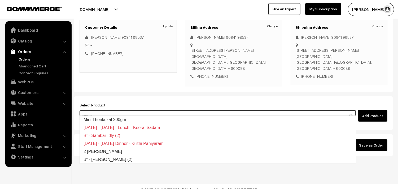
type input "24th wi"
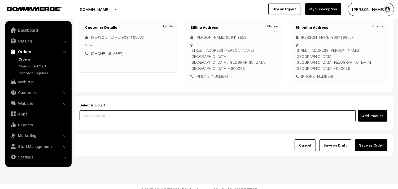
click at [110, 110] on input at bounding box center [218, 115] width 276 height 11
type input "23rd wi"
click at [118, 110] on input at bounding box center [218, 115] width 276 height 11
type input "without rice"
click at [110, 110] on input at bounding box center [218, 115] width 276 height 11
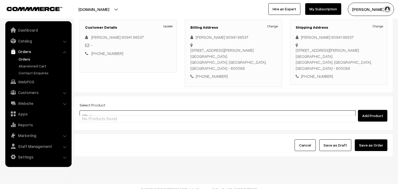
type input "24th wi"
click at [106, 110] on input at bounding box center [218, 115] width 276 height 11
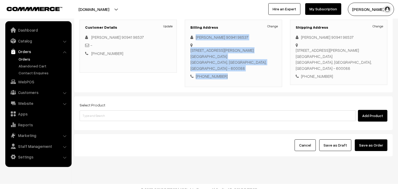
drag, startPoint x: 195, startPoint y: 36, endPoint x: 226, endPoint y: 68, distance: 44.8
click at [226, 68] on div "Change M. Sainath 90941 98537 No.58, Ramakrishna Nagar 1st Main Road, , Adambak…" at bounding box center [233, 56] width 86 height 45
copy div "M. Sainath 90941 98537 No.58, Ramakrishna Nagar 1st Main Road, , Adambakkam, No…"
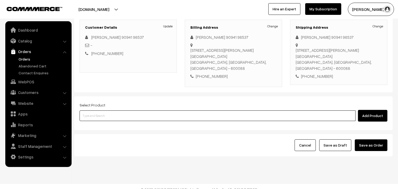
click at [100, 110] on input at bounding box center [218, 115] width 276 height 11
click at [89, 110] on input at bounding box center [218, 115] width 276 height 11
type input "24th wi"
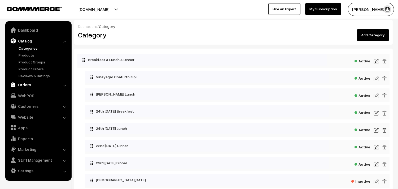
click at [25, 82] on link "Orders" at bounding box center [38, 85] width 63 height 10
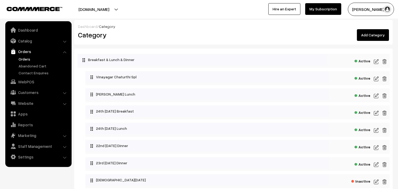
click at [25, 59] on link "Orders" at bounding box center [43, 59] width 52 height 6
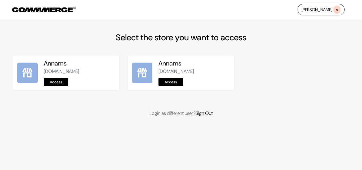
click at [61, 82] on link "Access" at bounding box center [56, 82] width 25 height 8
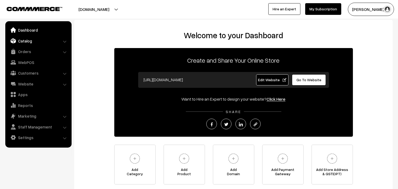
click at [28, 40] on link "Catalog" at bounding box center [38, 41] width 63 height 10
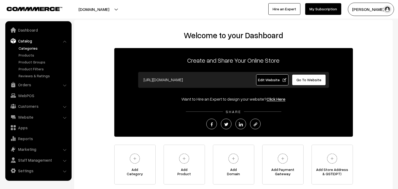
click at [26, 50] on link "Categories" at bounding box center [43, 48] width 52 height 6
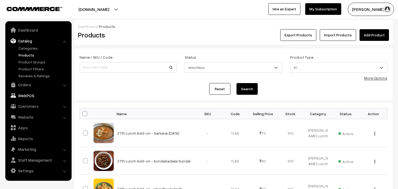
click at [28, 94] on link "WebPOS" at bounding box center [38, 96] width 63 height 10
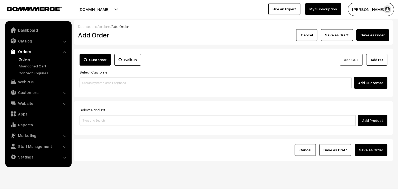
click at [102, 81] on input at bounding box center [216, 82] width 272 height 11
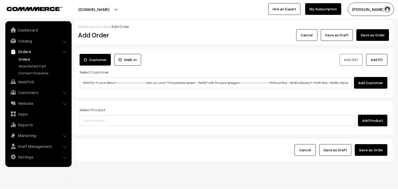
scroll to position [0, 100]
type input "*[DATE]* *Lunch Menu* ------------------ Add-on Lunch *Puliyodharai Sadam - Rs.…"
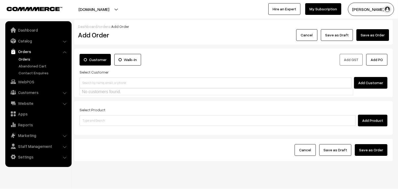
scroll to position [0, 0]
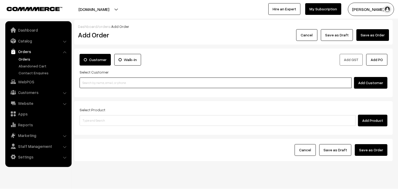
paste input "90941 98537"
click at [91, 80] on input "90941 98537" at bounding box center [216, 82] width 272 height 11
type input "9094198537"
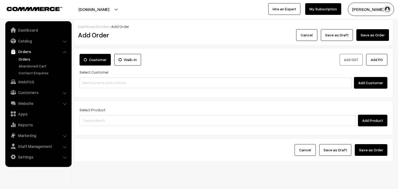
click at [27, 57] on link "Orders" at bounding box center [43, 59] width 52 height 6
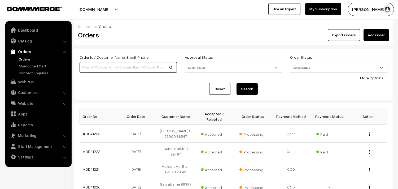
click at [113, 68] on input at bounding box center [128, 67] width 97 height 11
paste input "90941 98537"
click at [90, 64] on input "90941 98537" at bounding box center [128, 67] width 97 height 11
type input "9094198537"
click at [236, 83] on button "Search" at bounding box center [246, 89] width 21 height 12
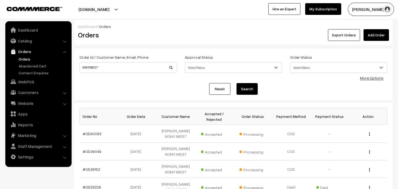
click at [240, 84] on button "Search" at bounding box center [246, 89] width 21 height 12
click at [253, 94] on button "Search" at bounding box center [246, 89] width 21 height 12
click at [253, 93] on button "Search" at bounding box center [246, 89] width 21 height 12
drag, startPoint x: 253, startPoint y: 93, endPoint x: 234, endPoint y: 86, distance: 20.8
click at [243, 90] on button "Search" at bounding box center [246, 89] width 21 height 12
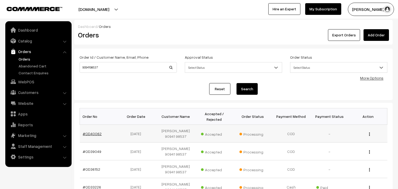
click at [92, 131] on link "#OD40062" at bounding box center [92, 133] width 19 height 5
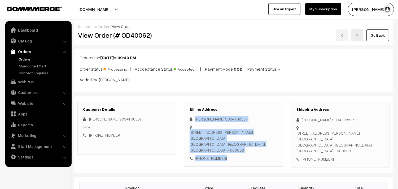
drag, startPoint x: 0, startPoint y: 0, endPoint x: 173, endPoint y: 180, distance: 249.7
click at [230, 150] on div "[PERSON_NAME] 90941 98537 [STREET_ADDRESS][PERSON_NAME] [PHONE_NUMBER]" at bounding box center [233, 138] width 87 height 45
copy div "[PERSON_NAME] 90941 98537 [STREET_ADDRESS][PERSON_NAME] [PHONE_NUMBER]"
click at [23, 58] on link "Orders" at bounding box center [43, 59] width 52 height 6
click at [28, 58] on link "Orders" at bounding box center [43, 59] width 52 height 6
